Goal: Information Seeking & Learning: Understand process/instructions

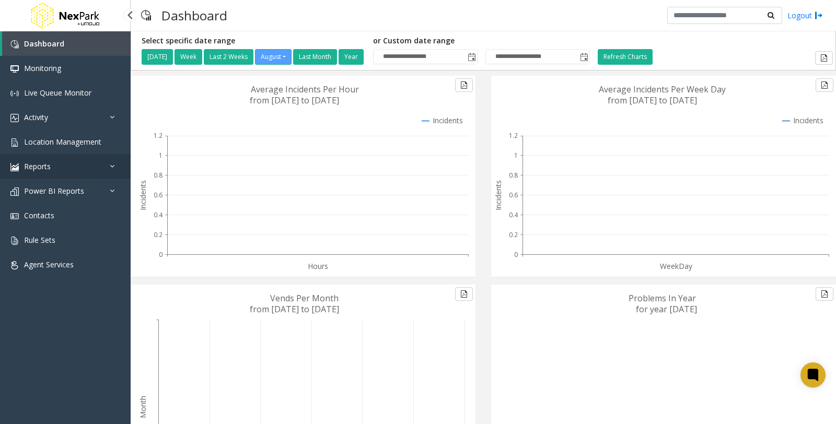
click at [105, 168] on link "Reports" at bounding box center [65, 166] width 131 height 25
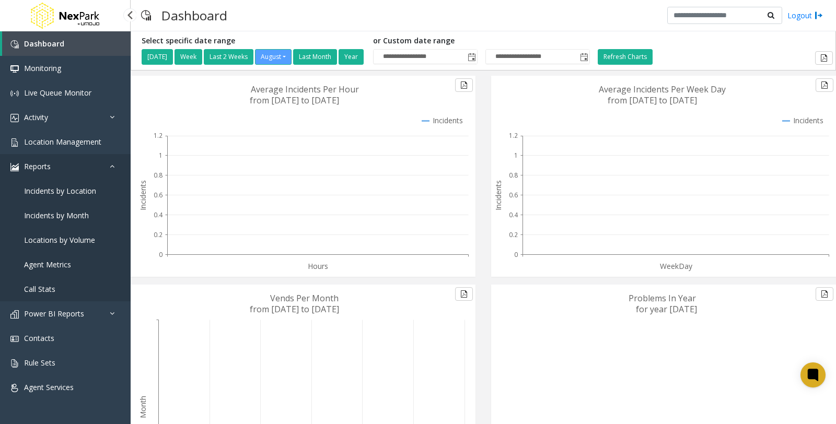
click at [113, 166] on icon at bounding box center [115, 165] width 10 height 7
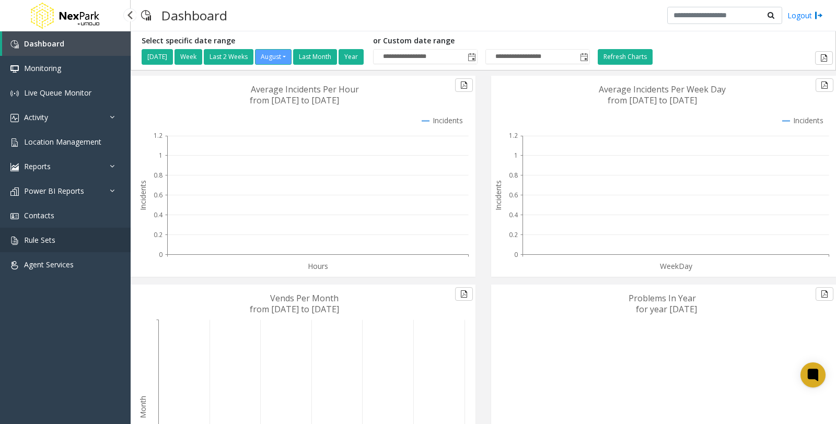
click at [80, 244] on link "Rule Sets" at bounding box center [65, 240] width 131 height 25
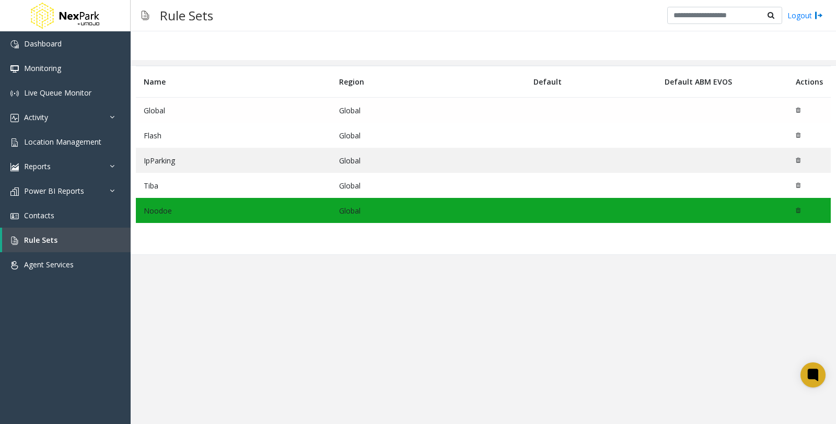
click at [203, 111] on td "Global" at bounding box center [233, 111] width 195 height 26
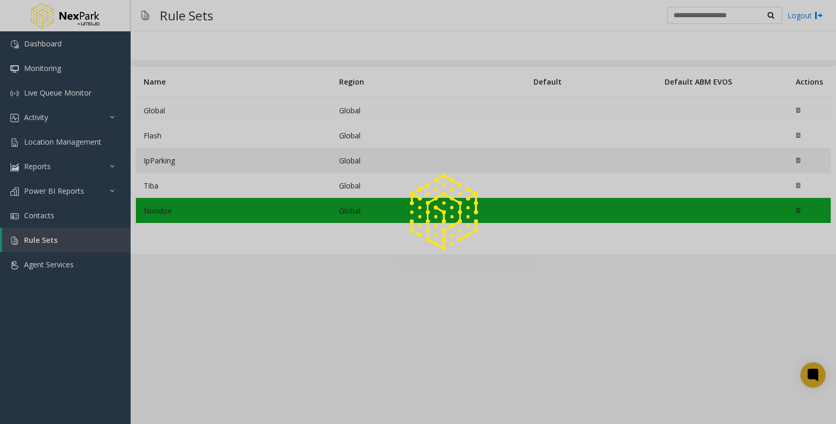
click at [203, 111] on div at bounding box center [418, 212] width 836 height 424
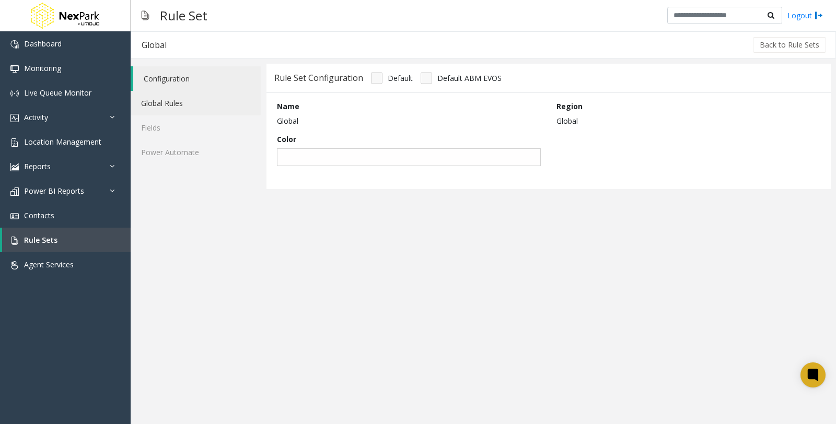
click at [182, 107] on link "Global Rules" at bounding box center [196, 103] width 130 height 25
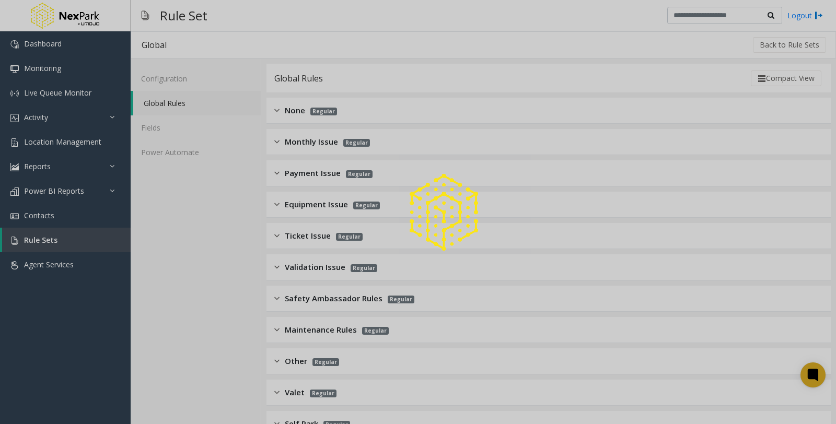
click at [333, 141] on span "Monthly Issue" at bounding box center [311, 142] width 53 height 12
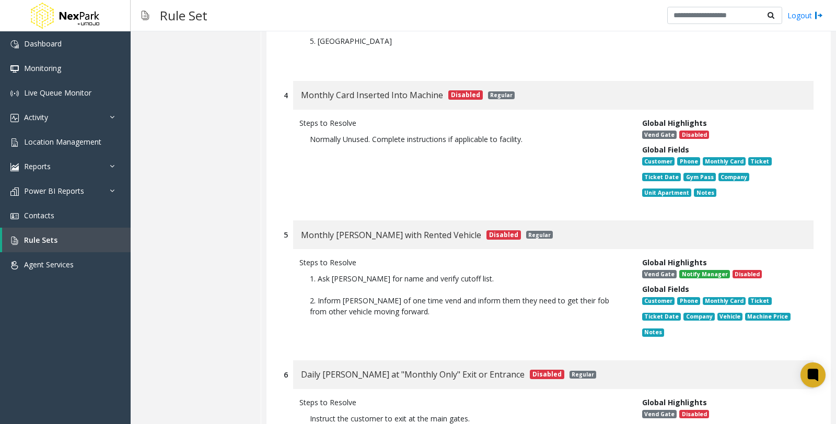
scroll to position [638, 0]
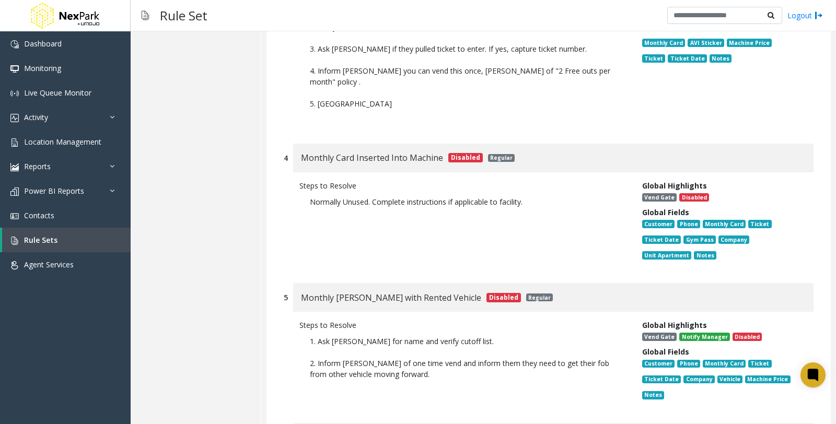
click at [580, 275] on div "1 Monthly Disabled Card Regular Steps to Resolve 1. ASK CUSTOMER IF THERE IS A …" at bounding box center [548, 76] width 564 height 1119
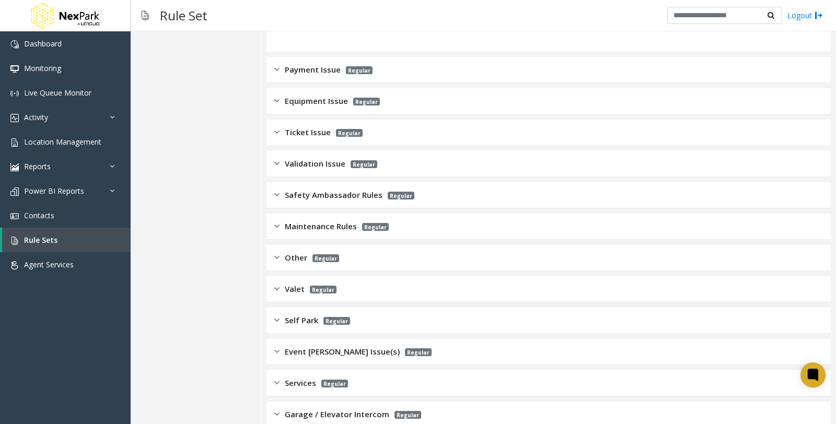
scroll to position [1265, 0]
